Goal: Task Accomplishment & Management: Manage account settings

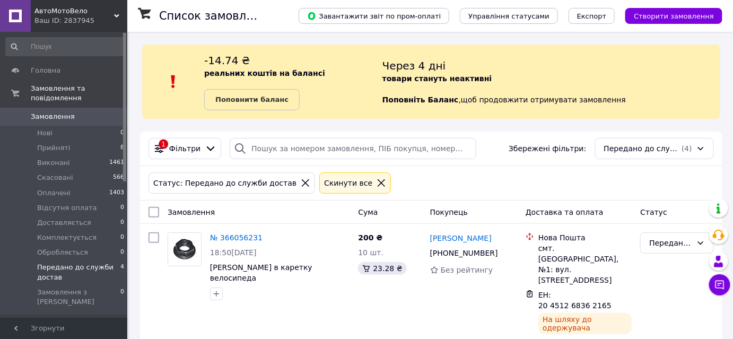
click at [385, 187] on icon at bounding box center [381, 182] width 7 height 7
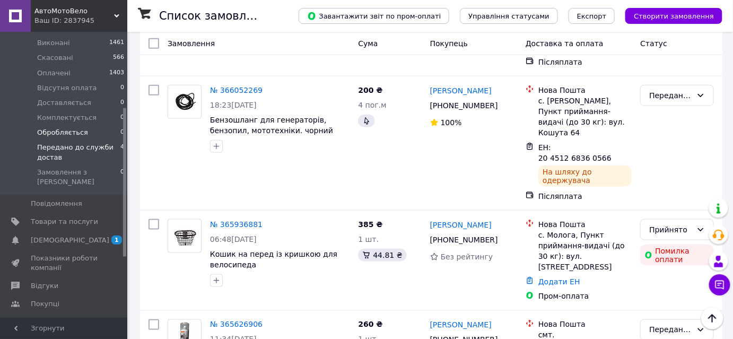
scroll to position [144, 0]
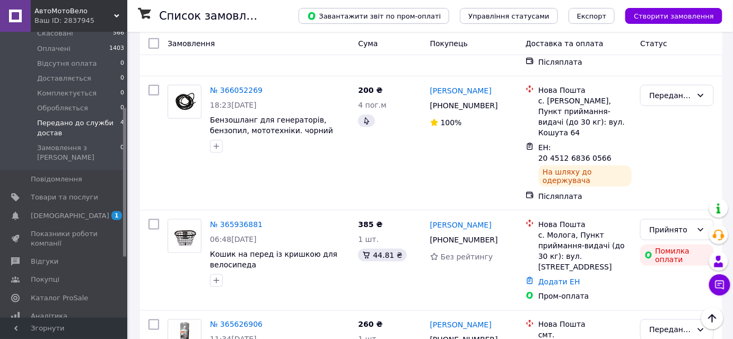
click at [59, 211] on span "[DEMOGRAPHIC_DATA]" at bounding box center [70, 216] width 79 height 10
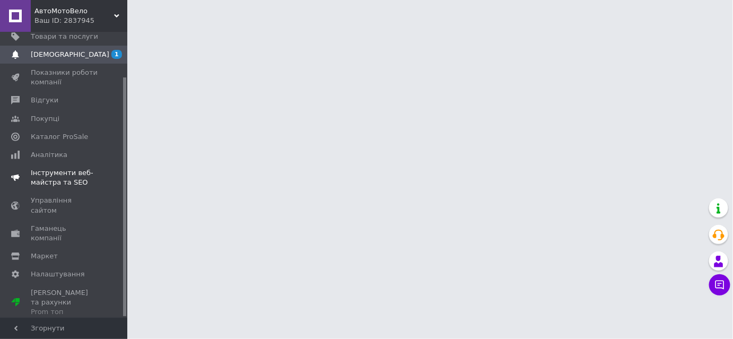
scroll to position [54, 0]
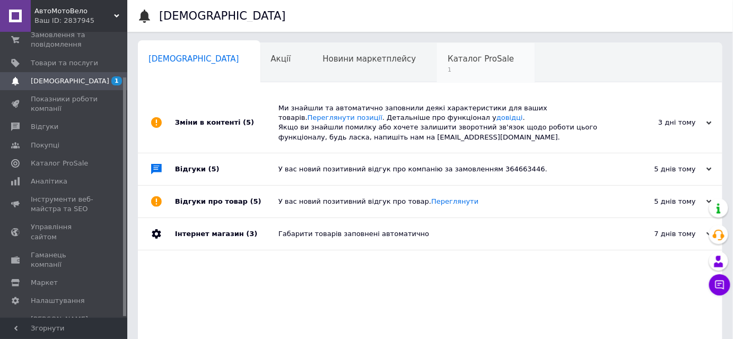
click at [448, 59] on span "Каталог ProSale" at bounding box center [481, 59] width 66 height 10
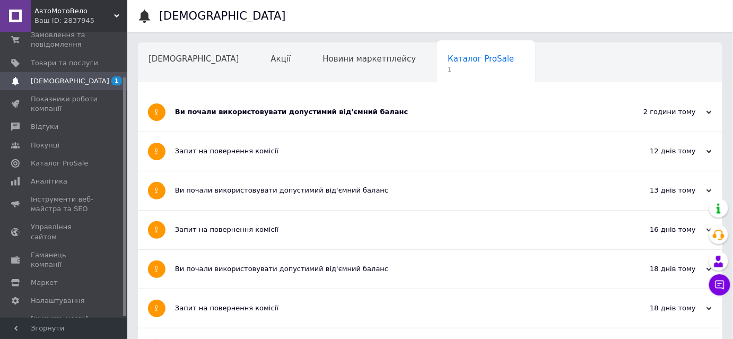
click at [256, 115] on div "Ви почали використовувати допустимий від'ємний баланс" at bounding box center [390, 112] width 431 height 10
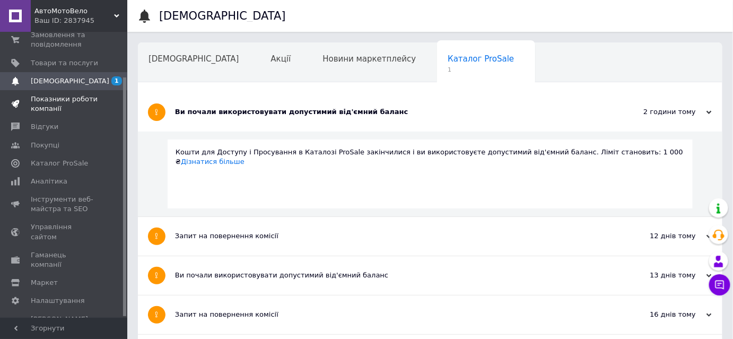
click at [52, 105] on span "Показники роботи компанії" at bounding box center [64, 103] width 67 height 19
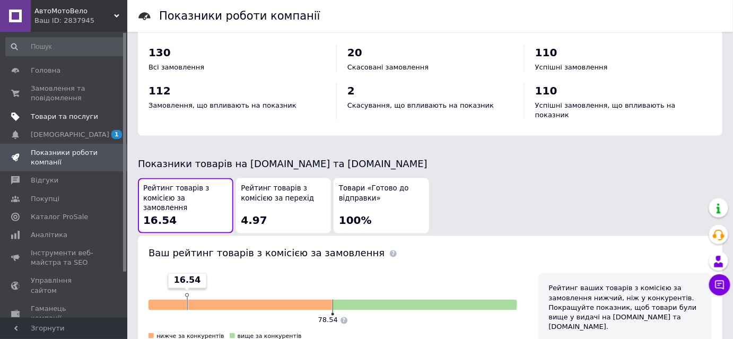
click at [39, 116] on span "Товари та послуги" at bounding box center [64, 117] width 67 height 10
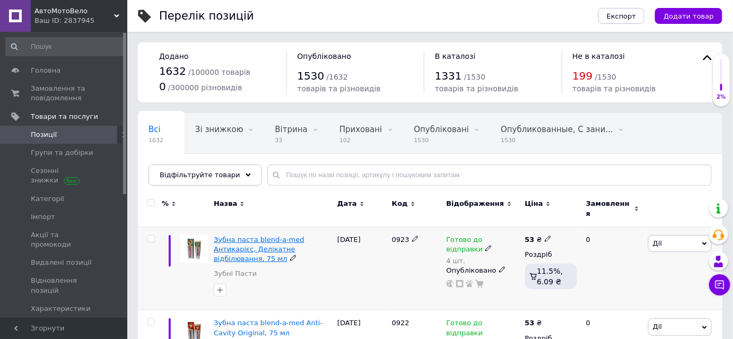
click at [257, 248] on span "Зубна паста blend-a-med Антикарієс, Делікатне відбілювання, 75 мл" at bounding box center [259, 249] width 91 height 27
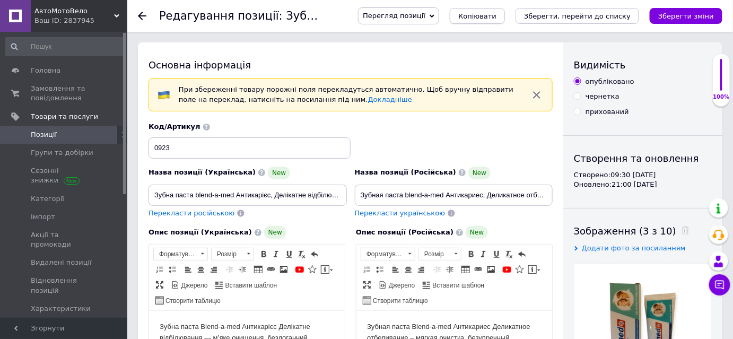
click at [497, 14] on span "Копіювати" at bounding box center [477, 16] width 38 height 8
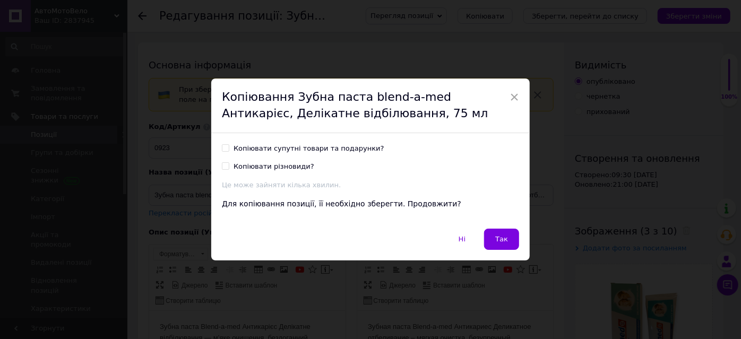
click at [225, 145] on input "Копіювати супутні товари та подарунки?" at bounding box center [225, 147] width 7 height 7
checkbox input "true"
click at [506, 239] on button "Так" at bounding box center [501, 239] width 35 height 21
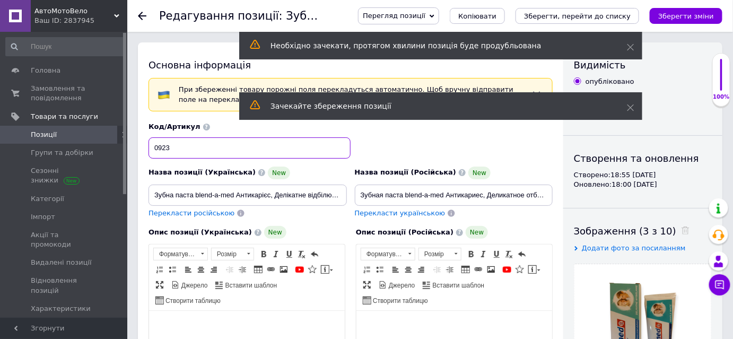
click at [172, 149] on input "0923" at bounding box center [250, 147] width 202 height 21
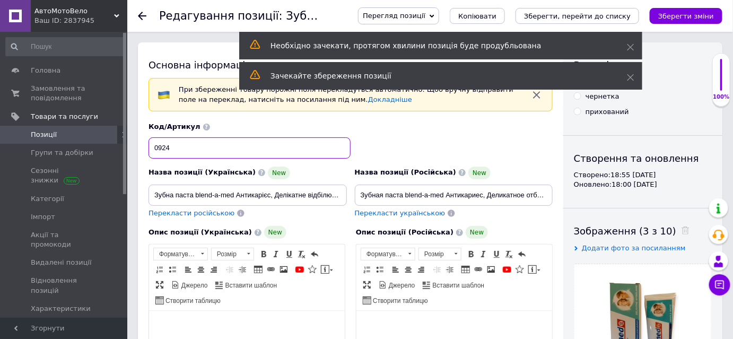
type input "0924"
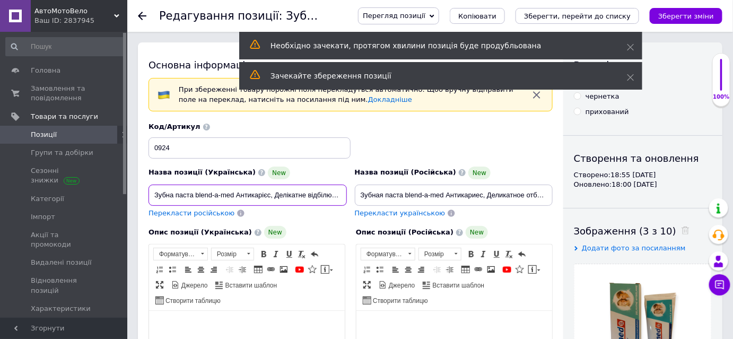
scroll to position [0, 32]
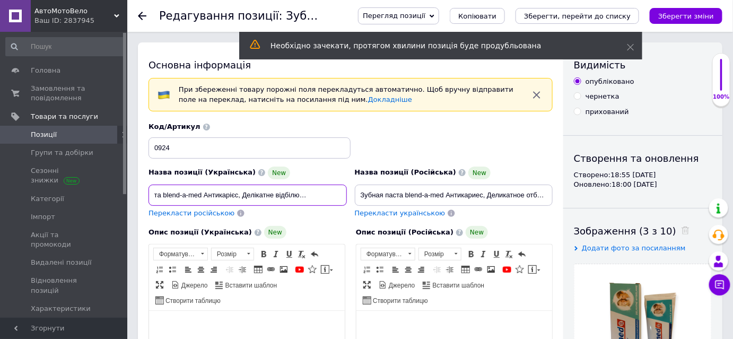
drag, startPoint x: 151, startPoint y: 193, endPoint x: 344, endPoint y: 199, distance: 193.2
click at [344, 199] on input "Зубна паста blend-a-med Антикарієс, Делікатне відбілювання, 75 мл" at bounding box center [248, 195] width 198 height 21
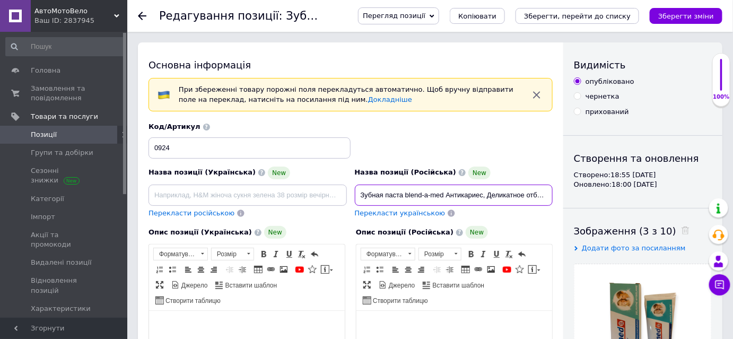
scroll to position [0, 43]
drag, startPoint x: 360, startPoint y: 193, endPoint x: 553, endPoint y: 190, distance: 193.6
click at [553, 190] on div "Назва позиції (Російська) New Зубная паста blend-a-med Антикариес, Деликатное о…" at bounding box center [454, 192] width 206 height 60
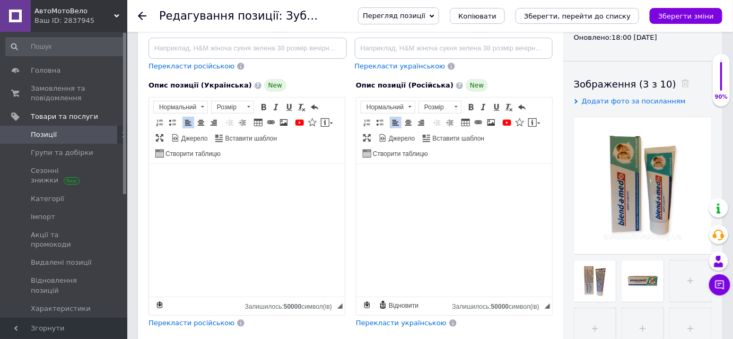
scroll to position [144, 0]
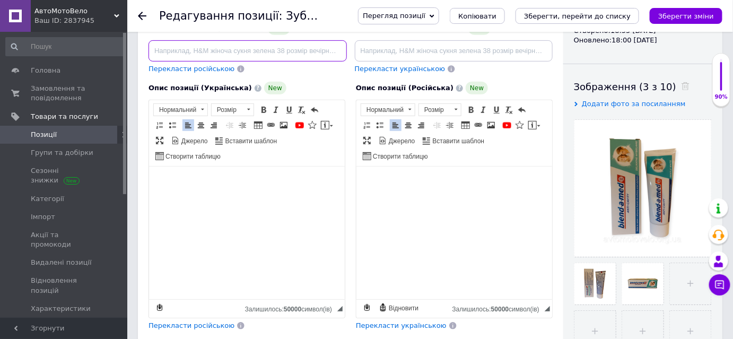
click at [161, 49] on input at bounding box center [248, 50] width 198 height 21
paste input "Зубна паста blend-a-med Антикарієс, Захист для всієї сім'ї, 75 мл"
click at [161, 49] on input "Зубна паста blend-a-med Антикарієс, Захист для всієї сім'ї, 75 мл" at bounding box center [248, 50] width 198 height 21
type input "Зубна паста blend-a-med Антикарієс, Захист для всієї сім'ї, 75 мл"
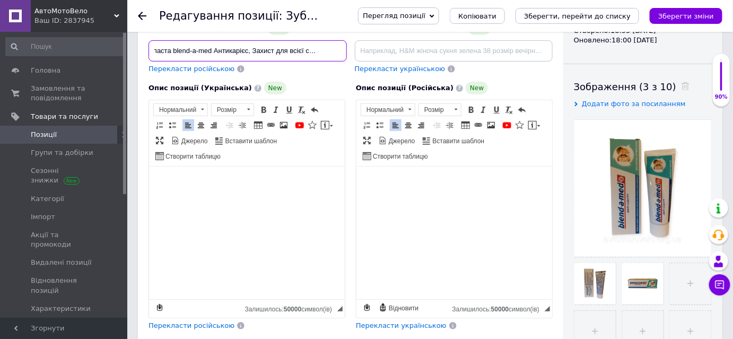
scroll to position [0, 0]
click at [364, 52] on input at bounding box center [454, 50] width 198 height 21
paste input "Зубная паста blend-a-med Антикариес, Защита для всей семьи, 75 мл"
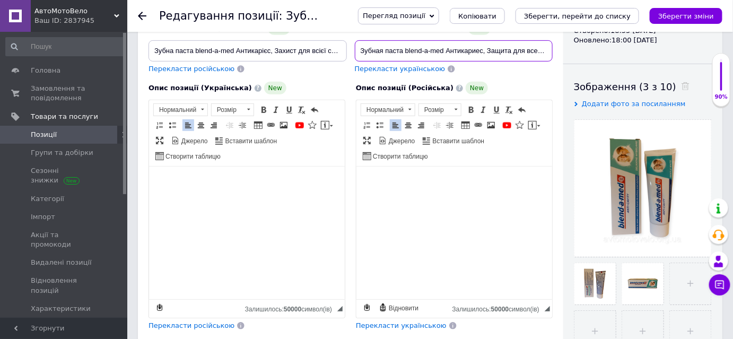
scroll to position [0, 39]
type input "Зубная паста blend-a-med Антикариес, Защита для всей семьи, 75 мл"
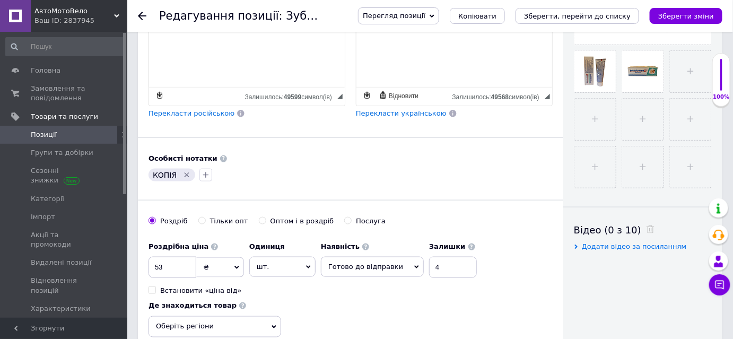
scroll to position [386, 0]
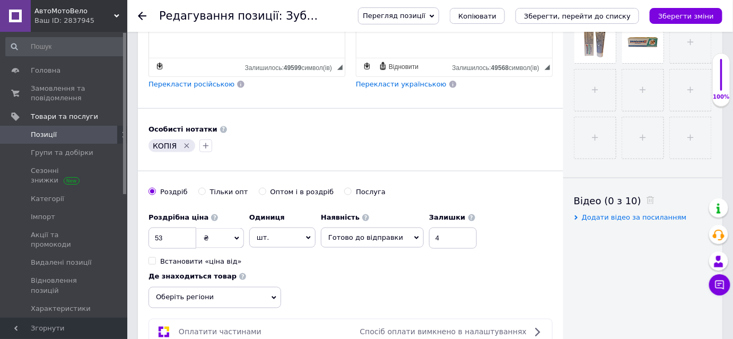
click at [190, 142] on icon "Видалити мітку" at bounding box center [186, 146] width 8 height 8
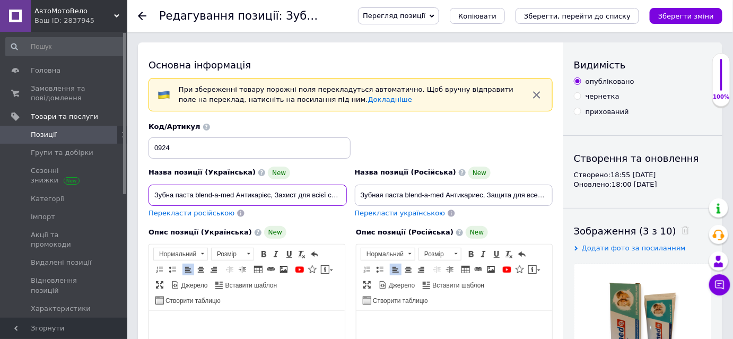
scroll to position [0, 22]
drag, startPoint x: 152, startPoint y: 193, endPoint x: 348, endPoint y: 197, distance: 196.3
click at [348, 197] on div "Назва позиції (Українська) New Зубна паста blend-a-med Антикарієс, Захист для в…" at bounding box center [248, 192] width 206 height 60
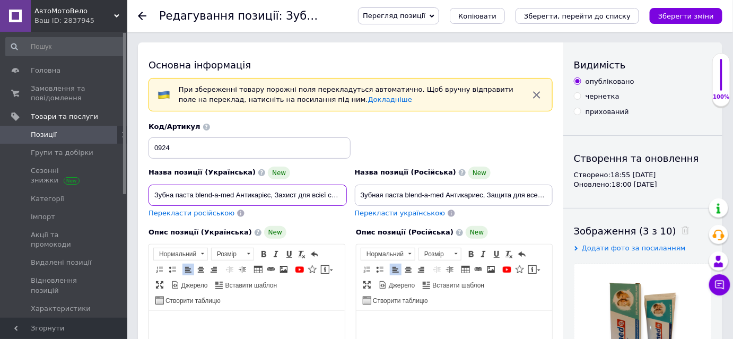
drag, startPoint x: 153, startPoint y: 190, endPoint x: 271, endPoint y: 199, distance: 117.6
click at [271, 199] on input "Зубна паста blend-a-med Антикарієс, Захист для всієї сім'ї, 75 мл" at bounding box center [248, 195] width 198 height 21
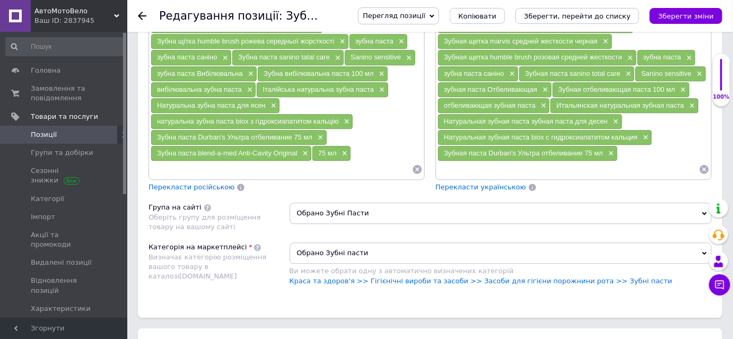
scroll to position [868, 0]
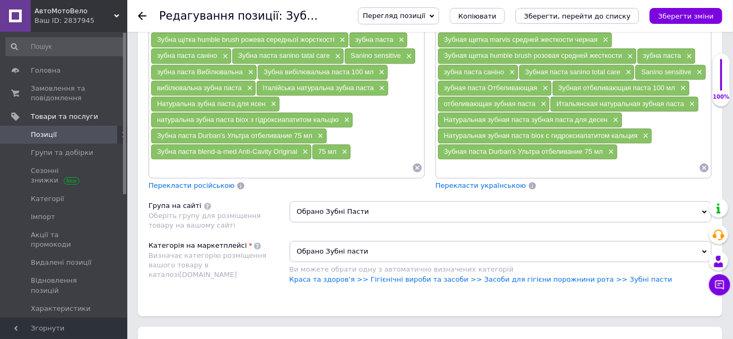
click at [166, 161] on input at bounding box center [282, 168] width 262 height 16
paste input "Зубна паста blend-a-med Антикарієс"
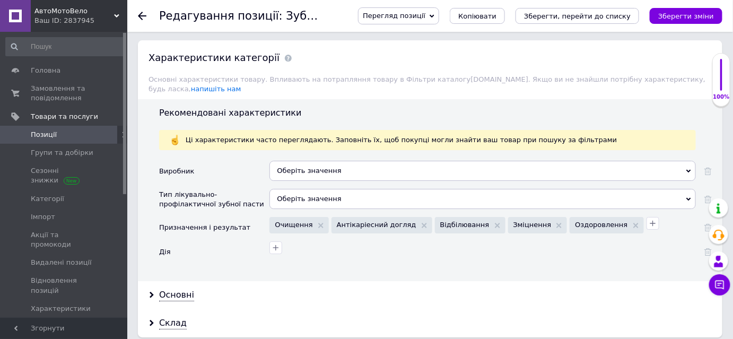
scroll to position [1157, 0]
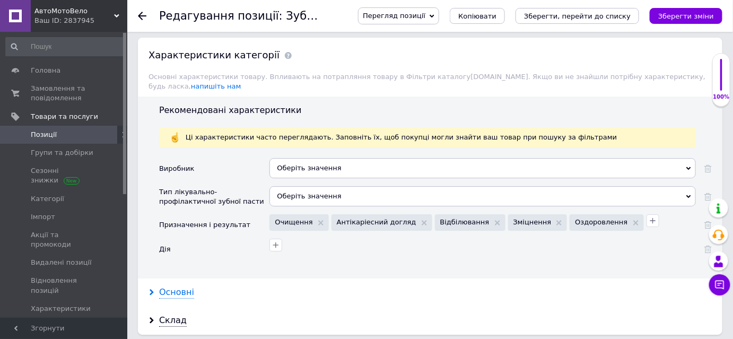
type input "Зубна паста blend-a-med Антикарієс"
click at [175, 286] on div "Основні" at bounding box center [176, 292] width 35 height 12
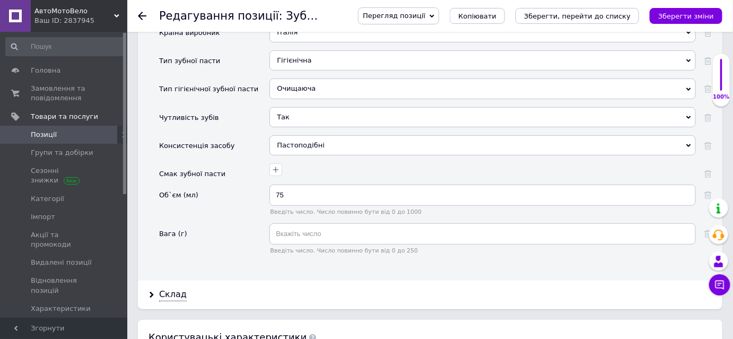
scroll to position [1447, 0]
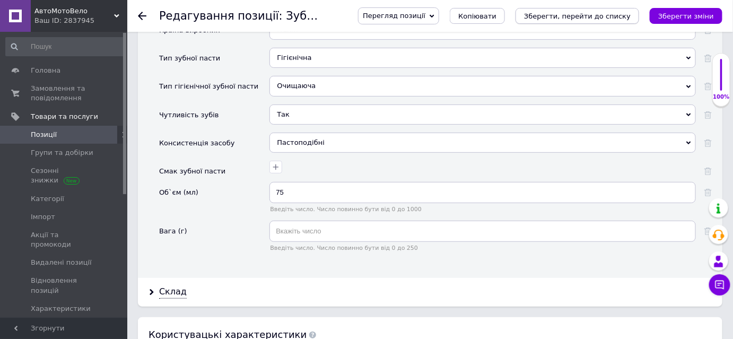
click at [593, 15] on icon "Зберегти, перейти до списку" at bounding box center [577, 16] width 107 height 8
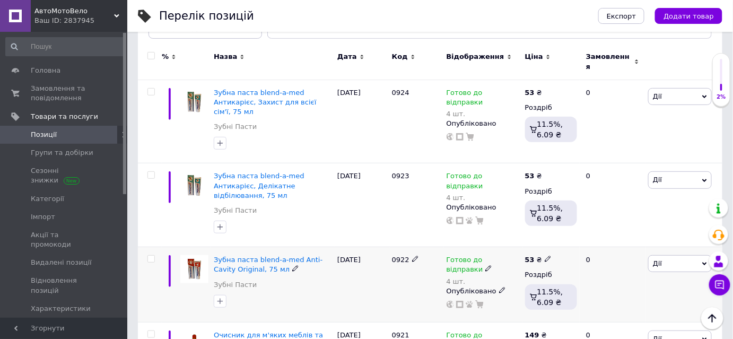
scroll to position [96, 0]
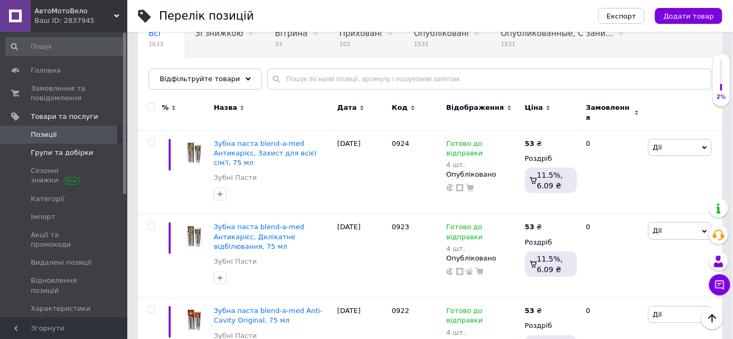
click at [69, 152] on span "Групи та добірки" at bounding box center [62, 153] width 63 height 10
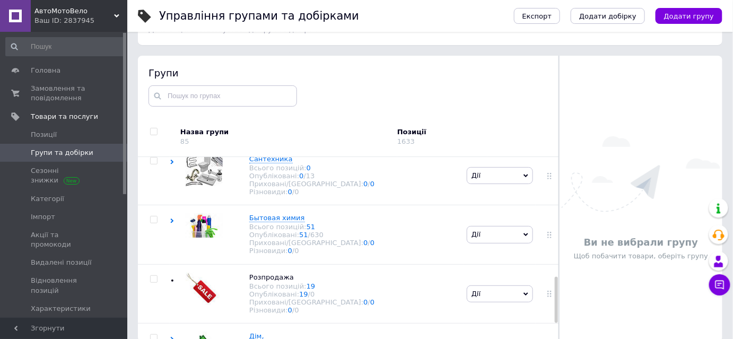
scroll to position [60, 0]
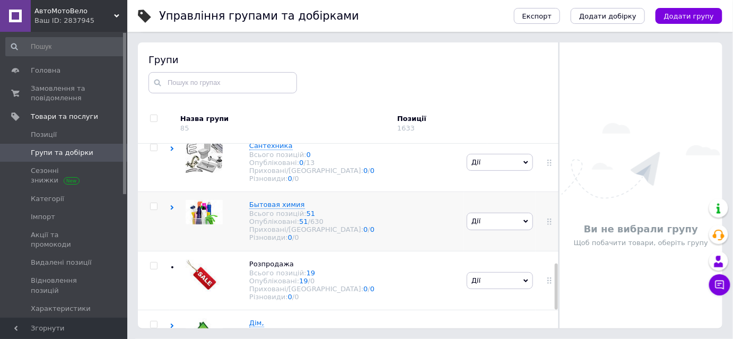
click at [172, 210] on use at bounding box center [172, 207] width 3 height 5
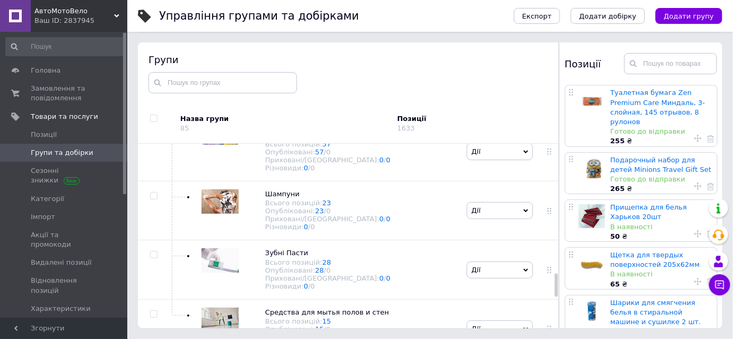
scroll to position [1157, 0]
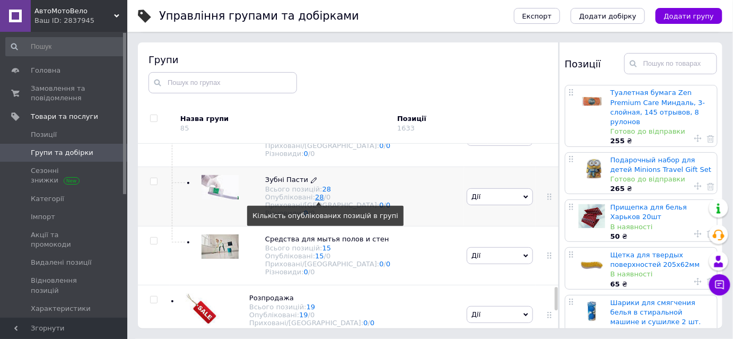
click at [315, 201] on link "28" at bounding box center [319, 197] width 9 height 8
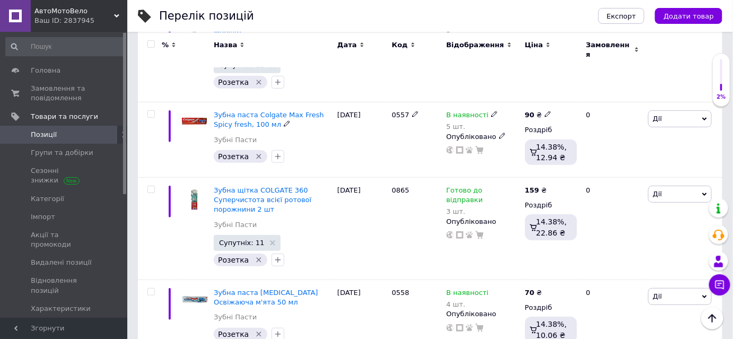
scroll to position [1447, 0]
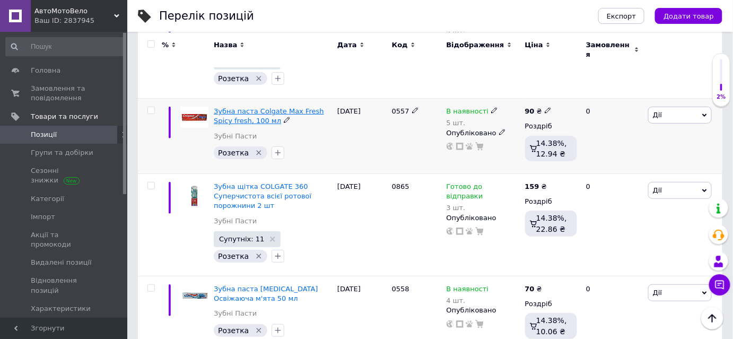
click at [232, 125] on span "Зубна паста Colgate Max Fresh Spicy fresh, 100 мл" at bounding box center [269, 116] width 110 height 18
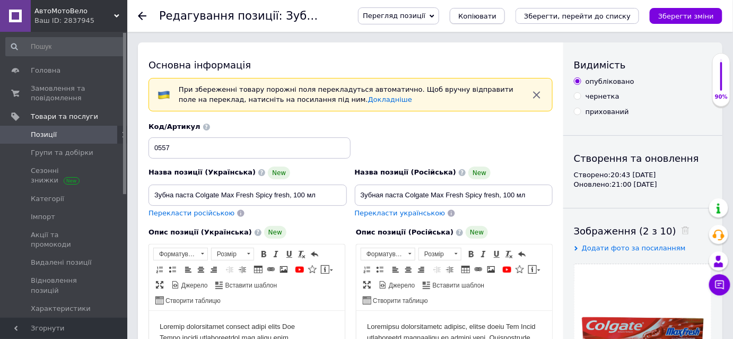
click at [497, 16] on span "Копіювати" at bounding box center [477, 16] width 38 height 8
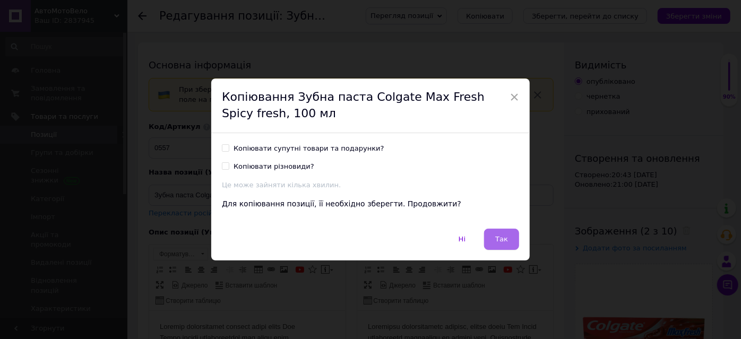
click at [502, 243] on span "Так" at bounding box center [501, 239] width 13 height 8
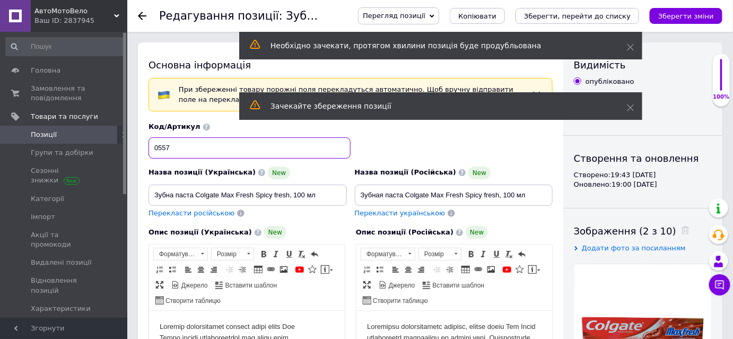
click at [172, 145] on input "0557" at bounding box center [250, 147] width 202 height 21
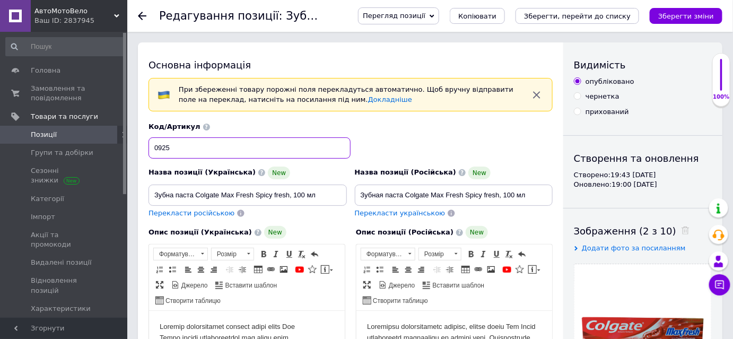
type input "0925"
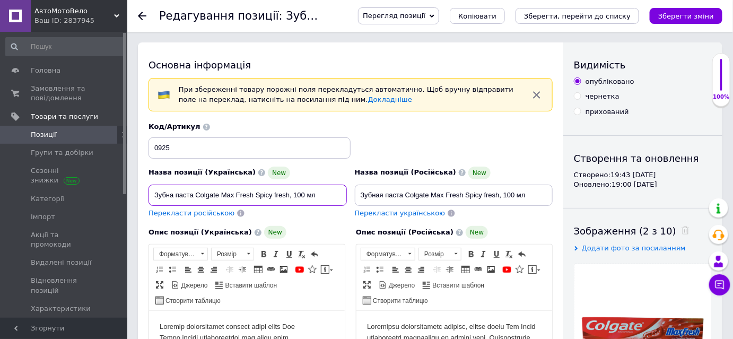
drag, startPoint x: 153, startPoint y: 192, endPoint x: 329, endPoint y: 199, distance: 176.3
click at [329, 199] on input "Зубна паста Colgate Max Fresh Spicy fresh, 100 мл" at bounding box center [248, 195] width 198 height 21
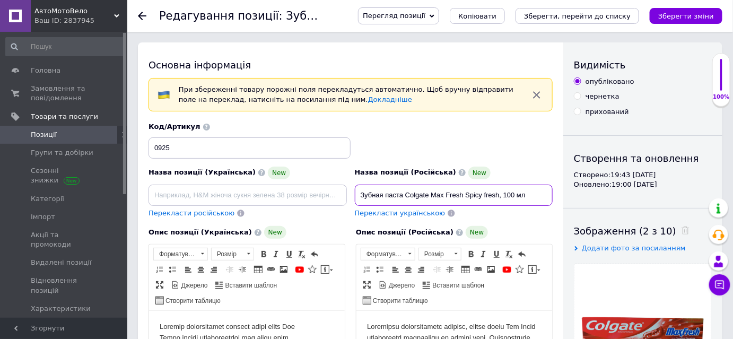
drag, startPoint x: 358, startPoint y: 191, endPoint x: 536, endPoint y: 191, distance: 178.2
click at [536, 191] on input "Зубная паста Colgate Max Fresh Spicy fresh, 100 мл" at bounding box center [454, 195] width 198 height 21
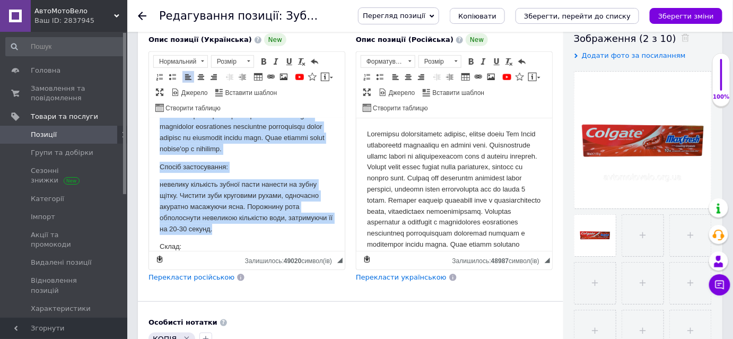
scroll to position [198, 0]
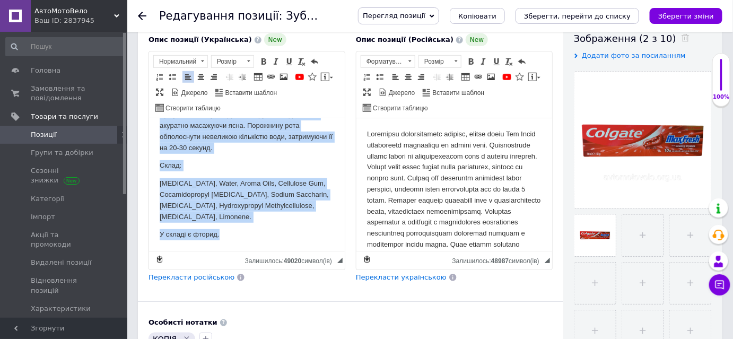
drag, startPoint x: 159, startPoint y: 132, endPoint x: 326, endPoint y: 248, distance: 203.2
click at [326, 248] on html "Спосіб застосування: невелику кількість зубної пасти нанести на зубну щітку. Чи…" at bounding box center [247, 91] width 196 height 320
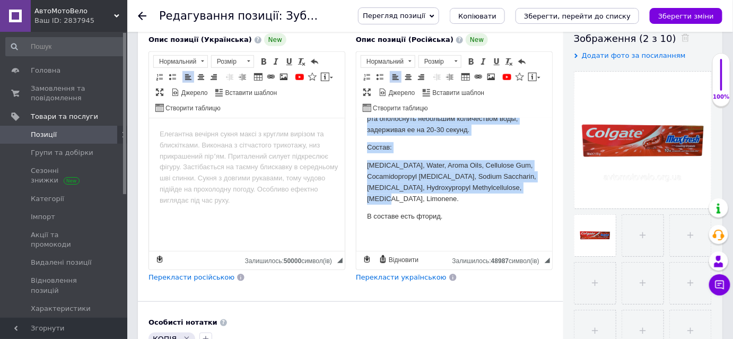
scroll to position [228, 0]
drag, startPoint x: 362, startPoint y: 130, endPoint x: 523, endPoint y: 207, distance: 177.7
click at [523, 207] on html "Способ применения: небольшое количество зубной пасты нанести на зубную щетку. Ч…" at bounding box center [454, 81] width 196 height 338
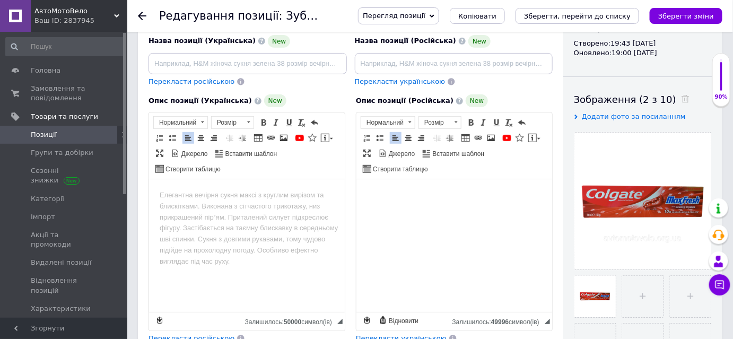
scroll to position [96, 0]
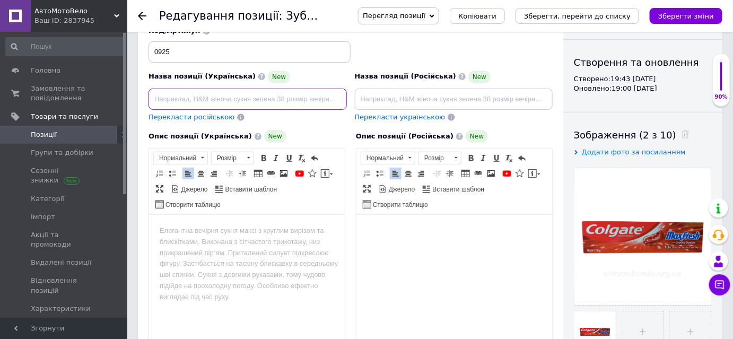
click at [161, 96] on input at bounding box center [248, 99] width 198 height 21
type input "Антибактеріальна зубна паста з деревним вугіллям [MEDICAL_DATA] Charcoal & Clea…"
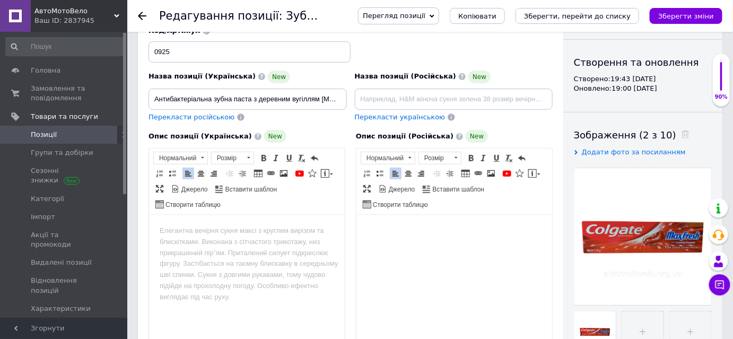
click at [160, 227] on body "Редактор, 1B1826C7-42D7-4C40-B687-3C6F79762812" at bounding box center [246, 230] width 175 height 11
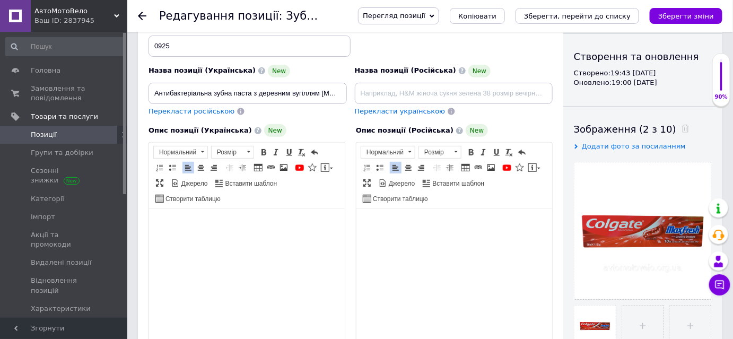
scroll to position [166, 0]
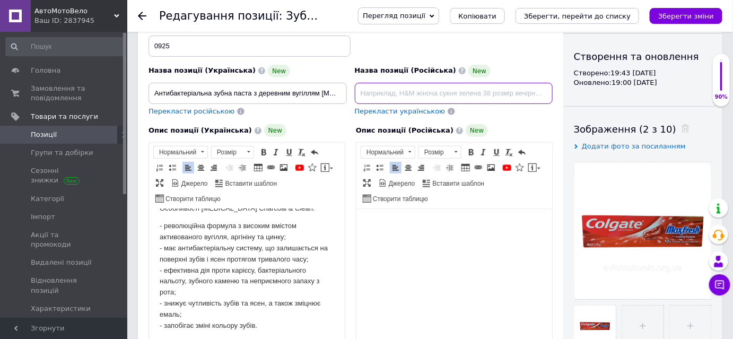
click at [368, 90] on input at bounding box center [454, 93] width 198 height 21
type input "Антибактериальная зубная паста с древесным углем [MEDICAL_DATA] Charcoal & Clea…"
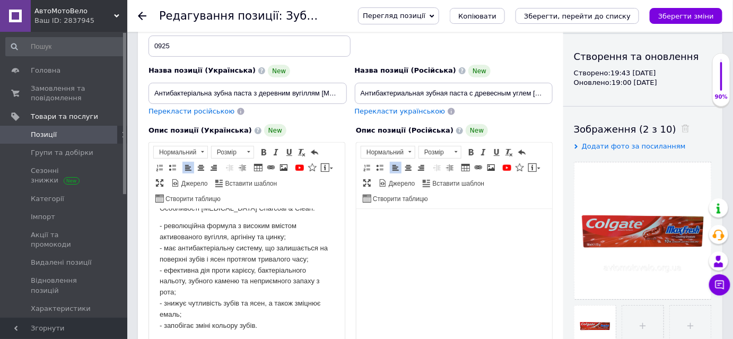
click at [366, 215] on html at bounding box center [454, 233] width 196 height 50
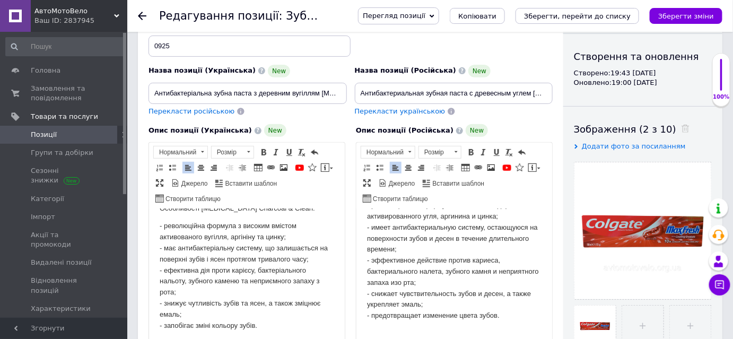
click at [366, 215] on html "Особенности [MEDICAL_DATA] Charcoal & Clean: - революционная формула с высоким …" at bounding box center [454, 185] width 196 height 329
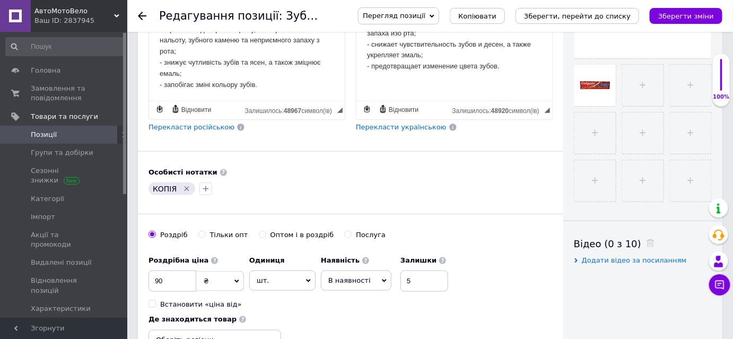
scroll to position [343, 0]
click at [189, 186] on icon "Видалити мітку" at bounding box center [187, 188] width 5 height 5
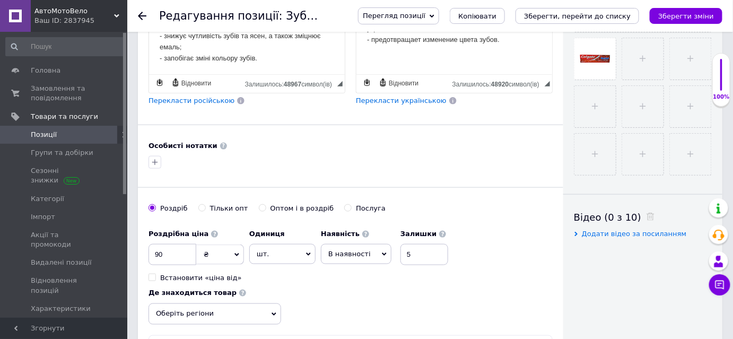
scroll to position [391, 0]
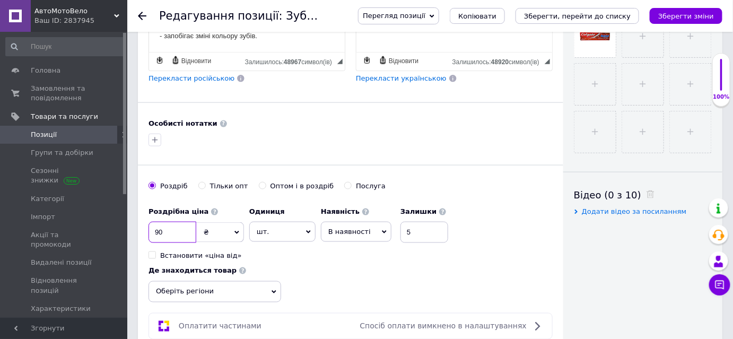
click at [166, 227] on input "90" at bounding box center [173, 232] width 48 height 21
type input "9"
type input "115"
click at [359, 229] on span "В наявності" at bounding box center [349, 232] width 42 height 8
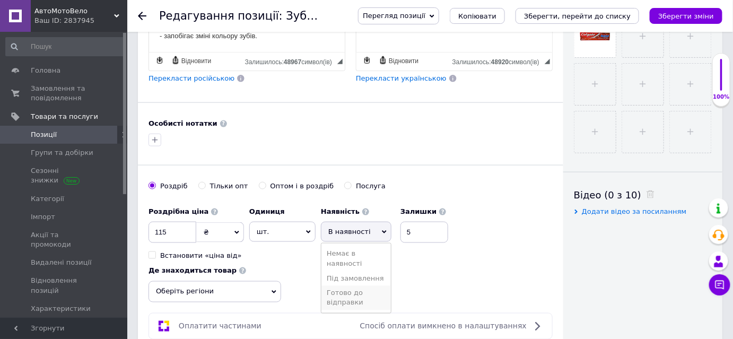
click at [347, 296] on li "Готово до відправки" at bounding box center [355, 298] width 69 height 24
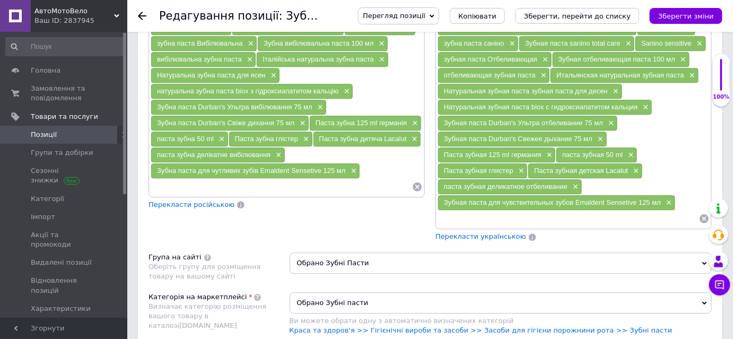
scroll to position [916, 0]
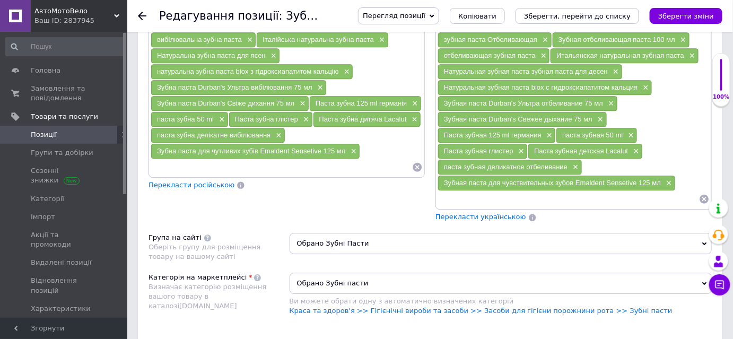
click at [158, 159] on input at bounding box center [282, 167] width 262 height 16
paste input "Антибактеріальна зубна паста з деревним вугіллям [MEDICAL_DATA] Charcoal & Clean"
type input "Антибактеріальна зубна паста з деревним вугіллям [MEDICAL_DATA] Charcoal & Clean"
click at [158, 159] on input "Антибактеріальна зубна паста з деревним вугіллям [MEDICAL_DATA] Charcoal & Clean" at bounding box center [282, 167] width 262 height 16
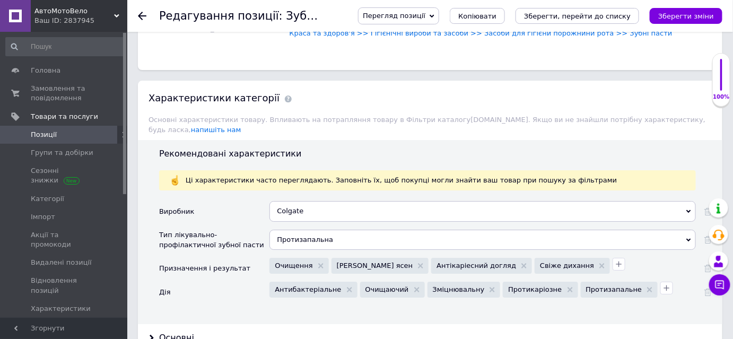
scroll to position [1205, 0]
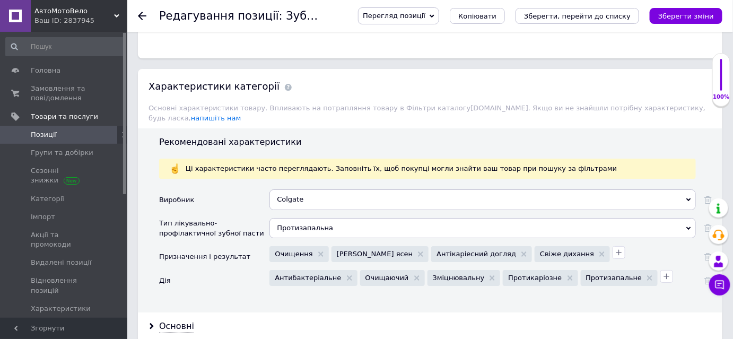
click at [325, 218] on div "Протизапальна" at bounding box center [482, 228] width 427 height 20
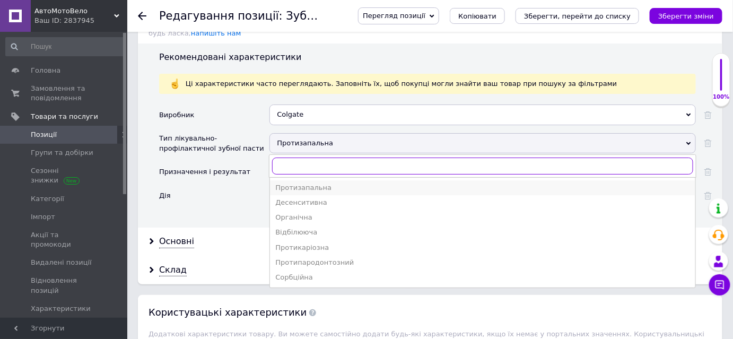
scroll to position [1302, 0]
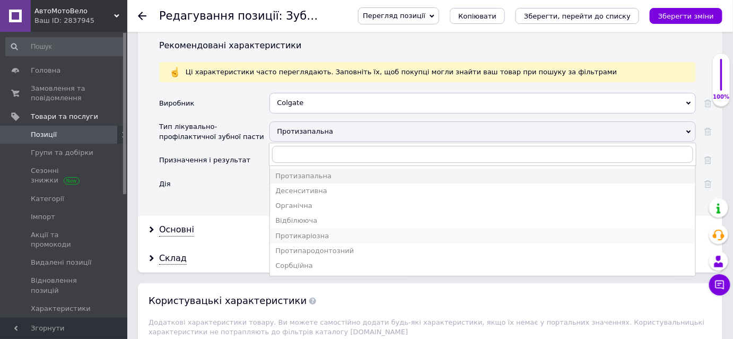
click at [313, 231] on div "Протикаріозна" at bounding box center [482, 236] width 415 height 10
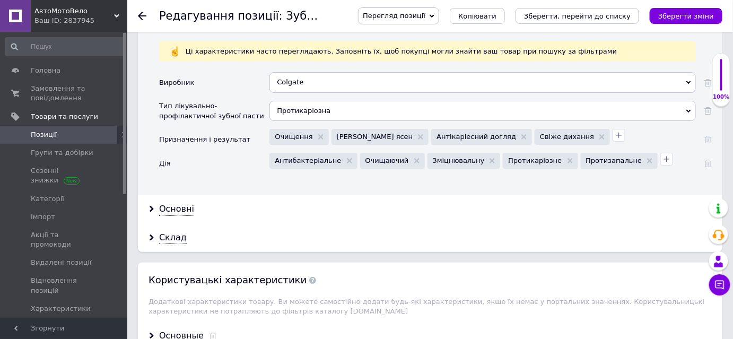
scroll to position [1350, 0]
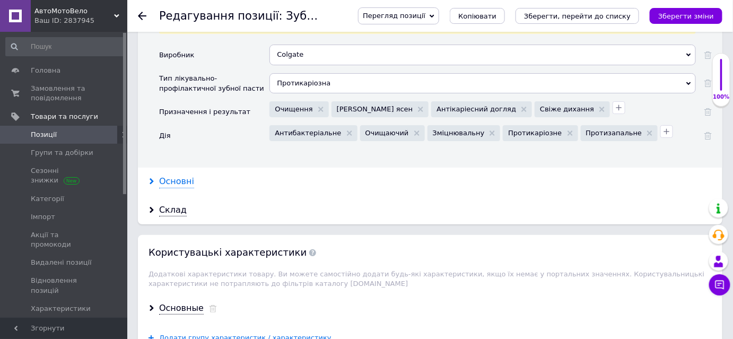
click at [184, 176] on div "Основні" at bounding box center [176, 182] width 35 height 12
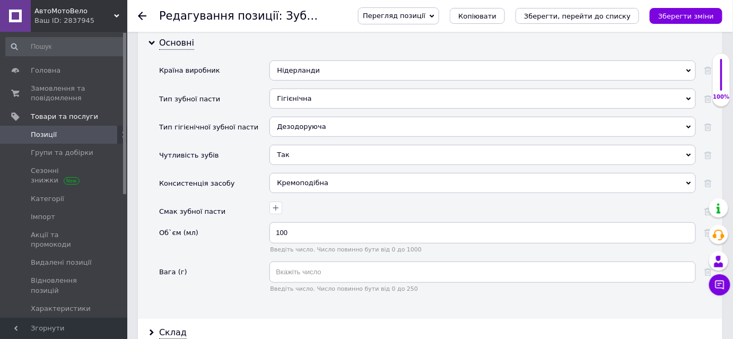
scroll to position [1495, 0]
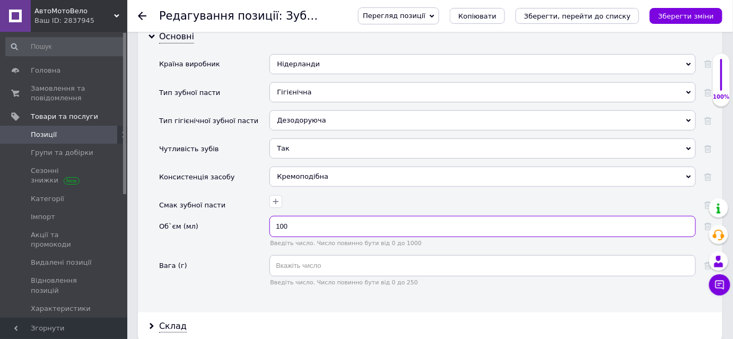
click at [295, 216] on input "100" at bounding box center [482, 226] width 427 height 21
type input "1"
type input "75"
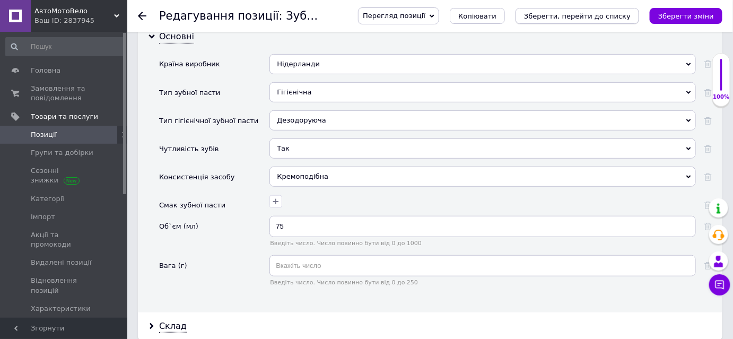
click at [594, 16] on icon "Зберегти, перейти до списку" at bounding box center [577, 16] width 107 height 8
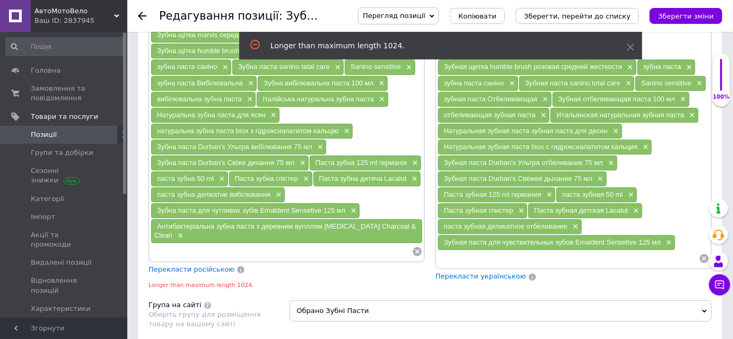
scroll to position [813, 0]
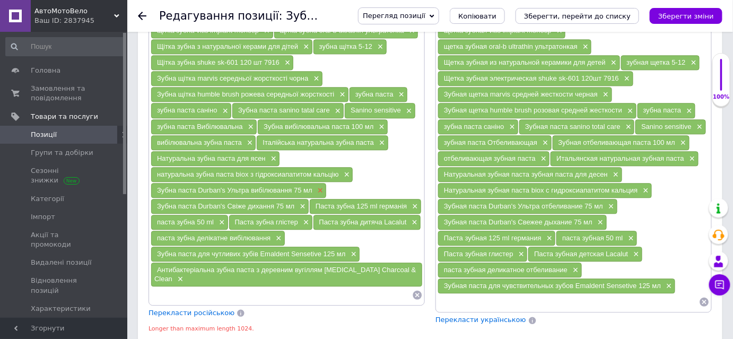
click at [321, 186] on span "×" at bounding box center [319, 190] width 8 height 9
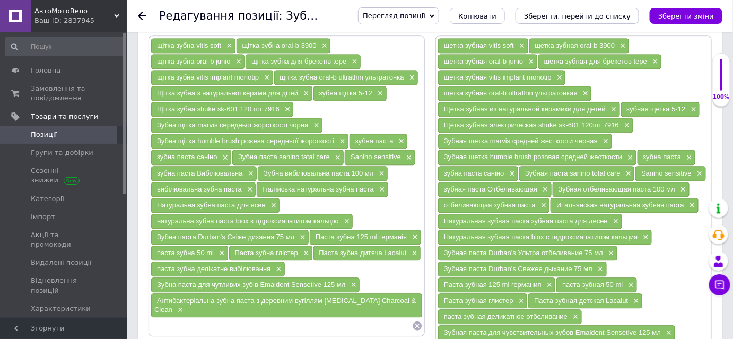
scroll to position [765, 0]
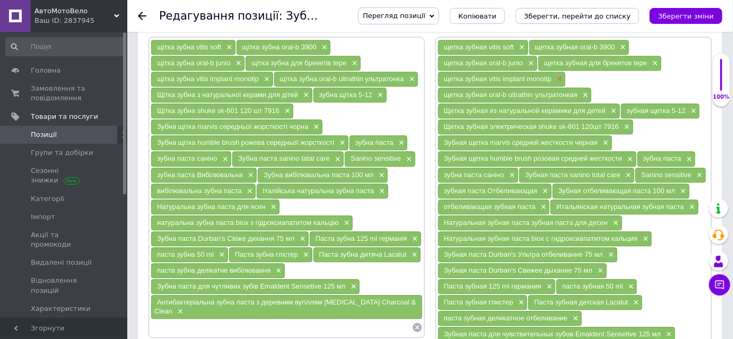
click at [557, 75] on span "×" at bounding box center [558, 79] width 8 height 9
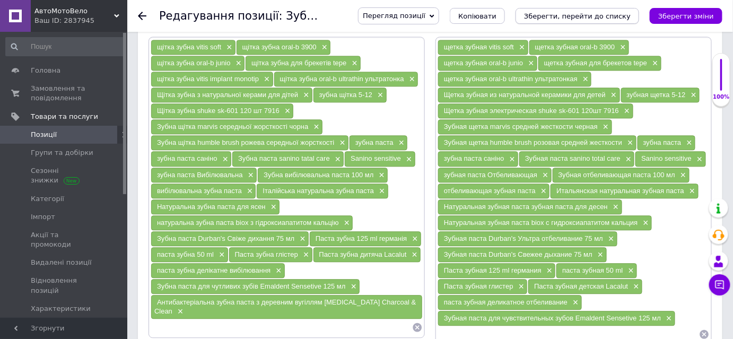
click at [565, 14] on icon "Зберегти, перейти до списку" at bounding box center [577, 16] width 107 height 8
